Goal: Task Accomplishment & Management: Use online tool/utility

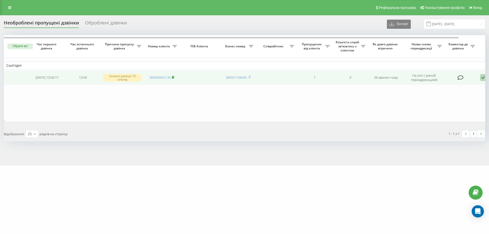
click at [173, 77] on rect at bounding box center [173, 77] width 2 height 2
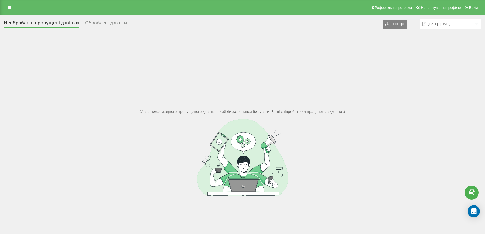
click at [83, 6] on div "Реферальна програма Налаштування профілю Вихід" at bounding box center [242, 7] width 485 height 15
click at [9, 7] on icon at bounding box center [9, 8] width 3 height 4
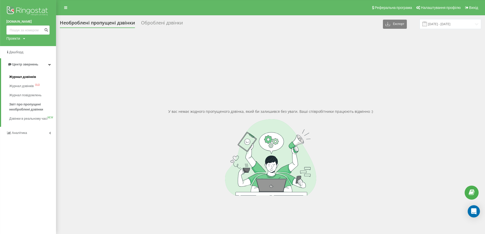
click at [22, 78] on span "Журнал дзвінків" at bounding box center [22, 76] width 27 height 5
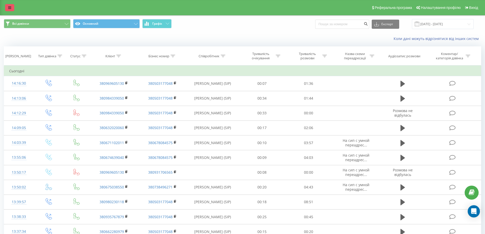
click at [11, 7] on icon at bounding box center [9, 8] width 3 height 4
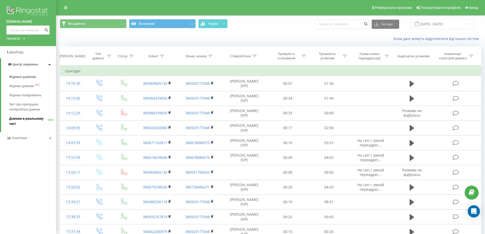
click at [23, 119] on span "Дзвінки в реальному часі" at bounding box center [28, 121] width 39 height 10
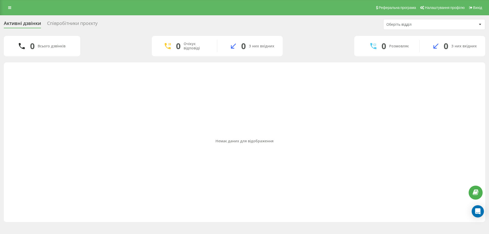
click at [80, 22] on div "Співробітники проєкту" at bounding box center [72, 25] width 50 height 8
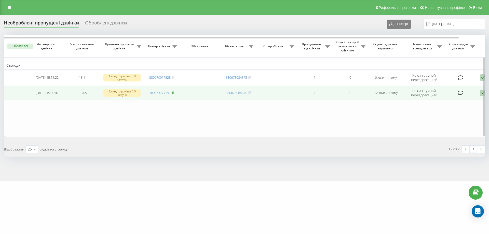
click at [174, 91] on icon at bounding box center [173, 92] width 2 height 2
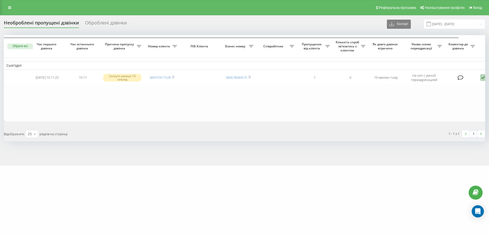
drag, startPoint x: 174, startPoint y: 78, endPoint x: 176, endPoint y: 86, distance: 8.1
click at [174, 78] on icon at bounding box center [173, 77] width 2 height 3
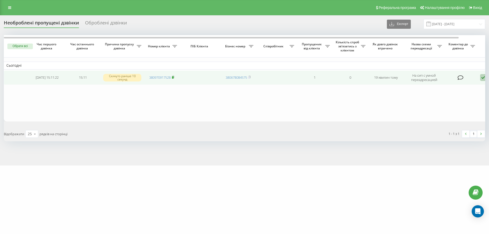
click at [173, 78] on rect at bounding box center [173, 77] width 2 height 2
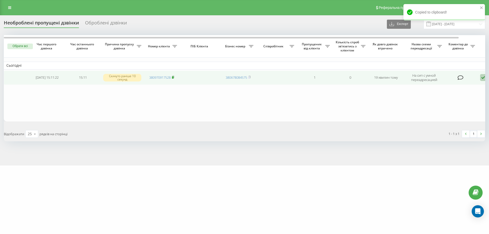
click at [173, 78] on rect at bounding box center [173, 77] width 2 height 2
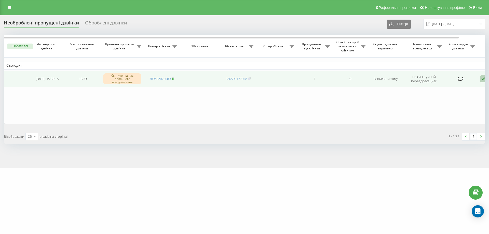
click at [173, 79] on rect at bounding box center [173, 79] width 2 height 2
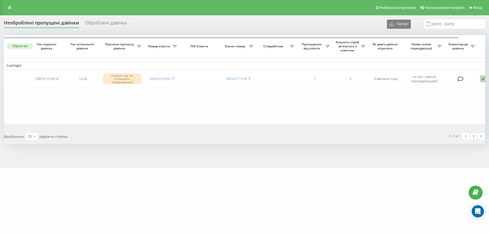
click at [10, 12] on div "Реферальна програма Налаштування профілю Вихід" at bounding box center [244, 7] width 489 height 15
click at [12, 8] on link at bounding box center [9, 7] width 9 height 7
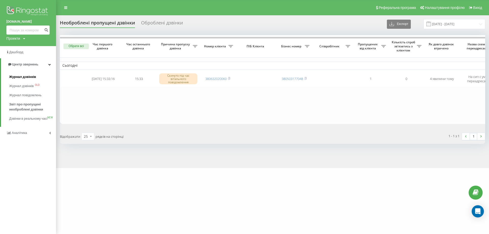
click at [35, 76] on span "Журнал дзвінків" at bounding box center [22, 76] width 27 height 5
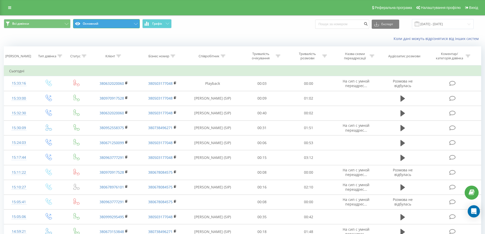
click at [135, 26] on button "Основний" at bounding box center [106, 23] width 67 height 9
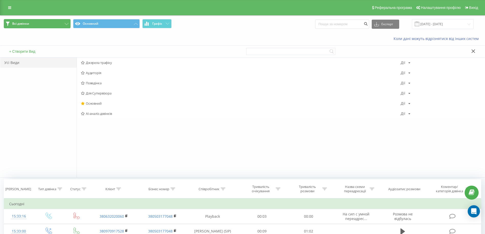
click at [70, 22] on button "Всі дзвінки" at bounding box center [37, 23] width 67 height 9
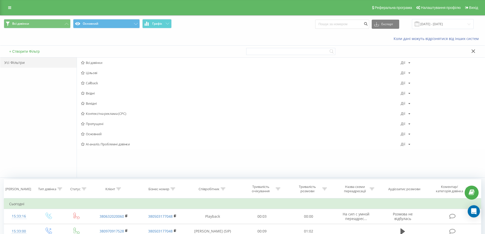
click at [42, 52] on div "+ Створити Фільтр" at bounding box center [121, 52] width 242 height 12
click at [38, 52] on button "+ Створити Фільтр" at bounding box center [25, 51] width 34 height 5
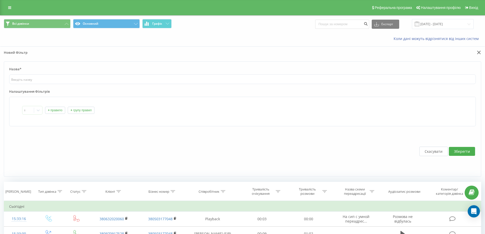
click at [99, 73] on label "Назва*" at bounding box center [242, 71] width 467 height 8
click at [100, 81] on input "text" at bounding box center [242, 79] width 467 height 10
type input "Оцінка"
click at [469, 149] on button "Зберегти" at bounding box center [462, 151] width 26 height 9
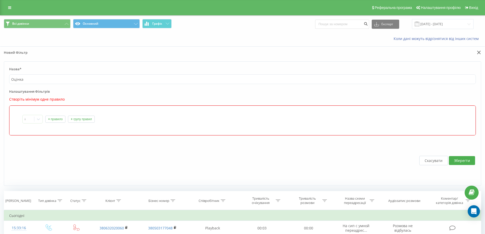
click at [55, 119] on button "+ правило" at bounding box center [55, 119] width 20 height 7
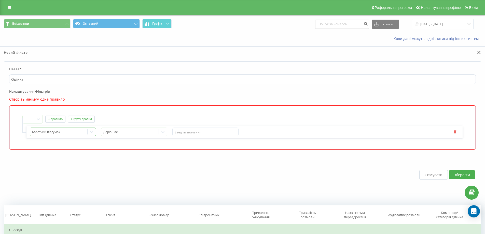
click at [65, 131] on div at bounding box center [58, 132] width 53 height 6
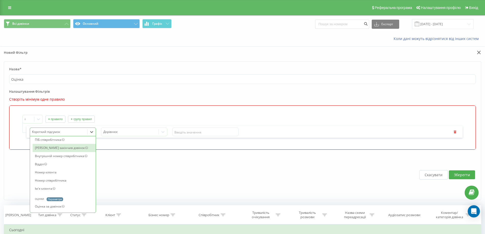
scroll to position [623, 0]
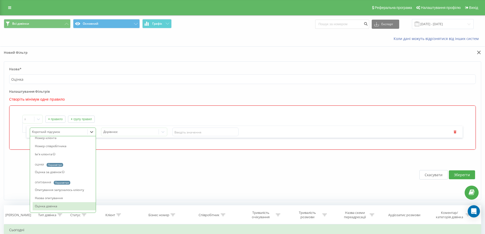
click at [71, 207] on div "Оцінка дзвінка" at bounding box center [64, 206] width 63 height 8
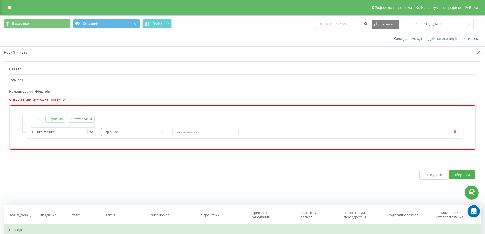
click at [201, 135] on div "option Оцінка дзвінка, selected. Оцінка дзвінка Дорівнює" at bounding box center [244, 132] width 436 height 12
click at [148, 135] on div "Дорівнює" at bounding box center [129, 131] width 57 height 7
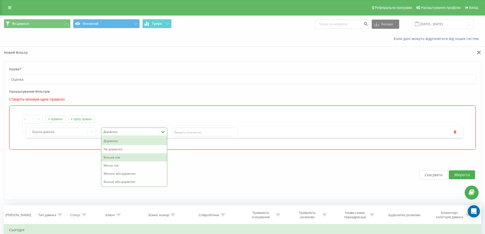
click at [138, 157] on div "Більше ніж" at bounding box center [134, 157] width 66 height 8
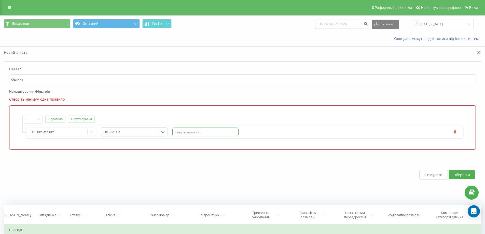
click at [182, 133] on input "text" at bounding box center [205, 132] width 66 height 9
type input "0"
click at [253, 160] on div "Скасувати Зберегти" at bounding box center [242, 175] width 467 height 40
click at [469, 172] on button "Зберегти" at bounding box center [462, 174] width 26 height 9
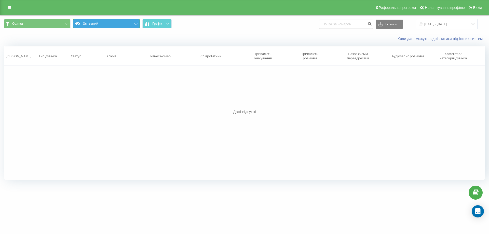
click at [136, 25] on button "Основний" at bounding box center [106, 23] width 67 height 9
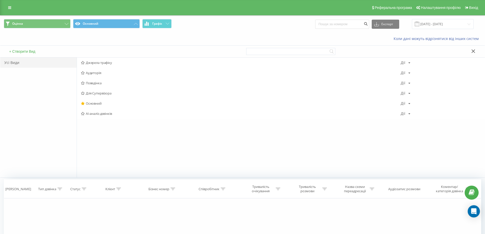
click at [32, 50] on button "+ Створити Вид" at bounding box center [22, 51] width 29 height 5
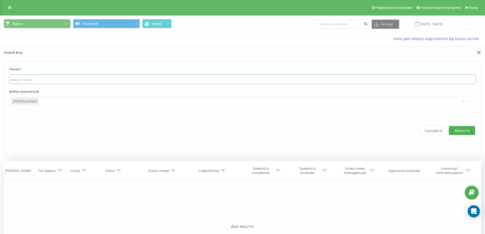
click at [32, 80] on input "text" at bounding box center [242, 79] width 467 height 10
type input "оцінка"
click at [390, 97] on div "[PERSON_NAME]" at bounding box center [234, 101] width 450 height 8
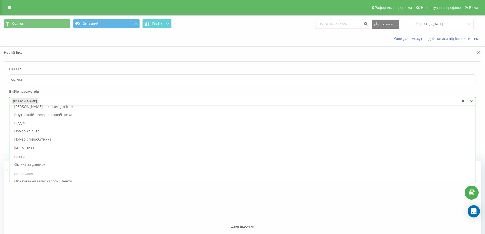
scroll to position [582, 0]
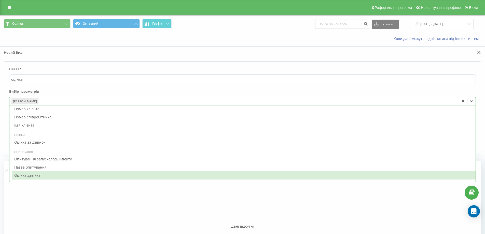
click at [99, 177] on div "Оцінка дзвінка" at bounding box center [244, 175] width 464 height 8
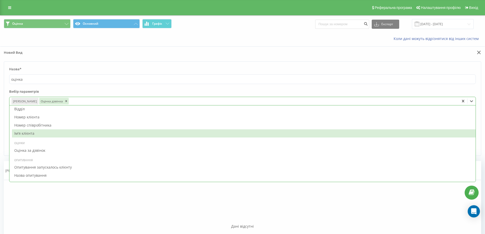
scroll to position [574, 0]
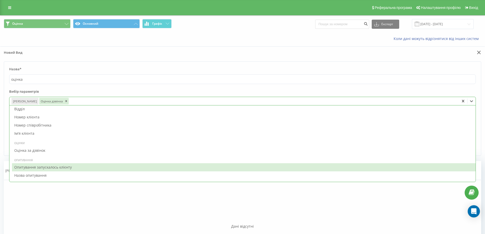
click at [74, 167] on div "Опитування запускалось клієнту" at bounding box center [244, 167] width 464 height 8
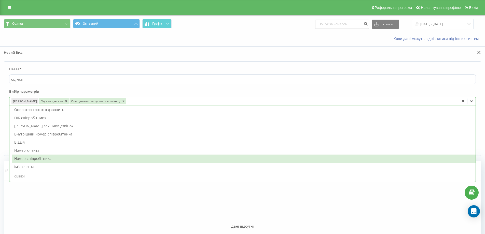
scroll to position [541, 0]
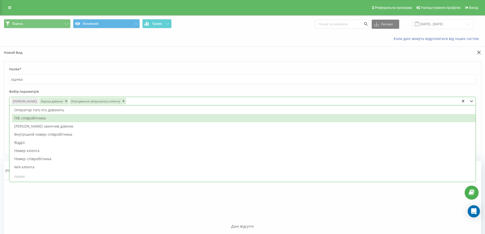
click at [75, 121] on div "ПІБ співробітника" at bounding box center [244, 118] width 464 height 8
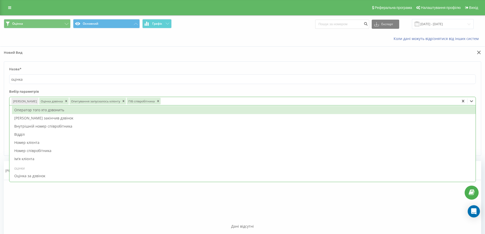
click at [181, 88] on form "Назва* оцінка Вибір параметрів option ПІБ співробітника, selected. 69 results a…" at bounding box center [243, 108] width 478 height 94
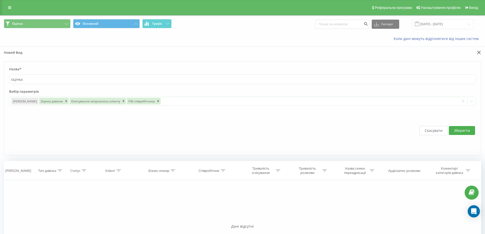
click at [454, 129] on button "Зберегти" at bounding box center [462, 130] width 26 height 9
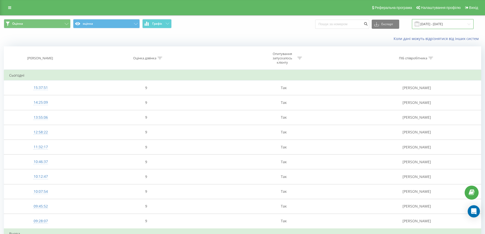
click at [461, 25] on input "23.08.2025 - 23.09.2025" at bounding box center [443, 24] width 62 height 10
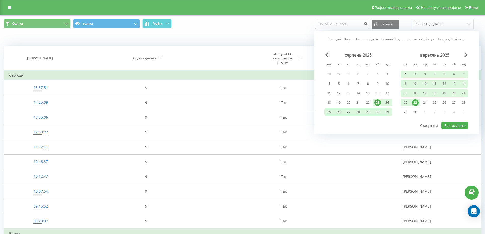
click at [406, 73] on div "1" at bounding box center [405, 74] width 7 height 7
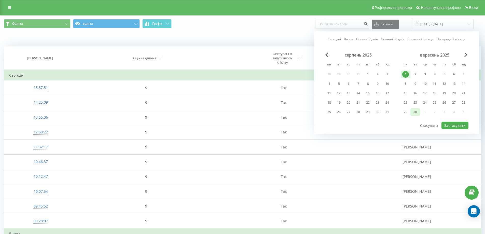
click at [419, 111] on div "30" at bounding box center [416, 112] width 10 height 8
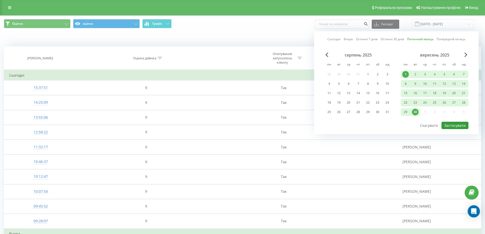
click at [467, 127] on button "Застосувати" at bounding box center [455, 125] width 27 height 7
type input "[DATE] - [DATE]"
